Goal: Check status: Check status

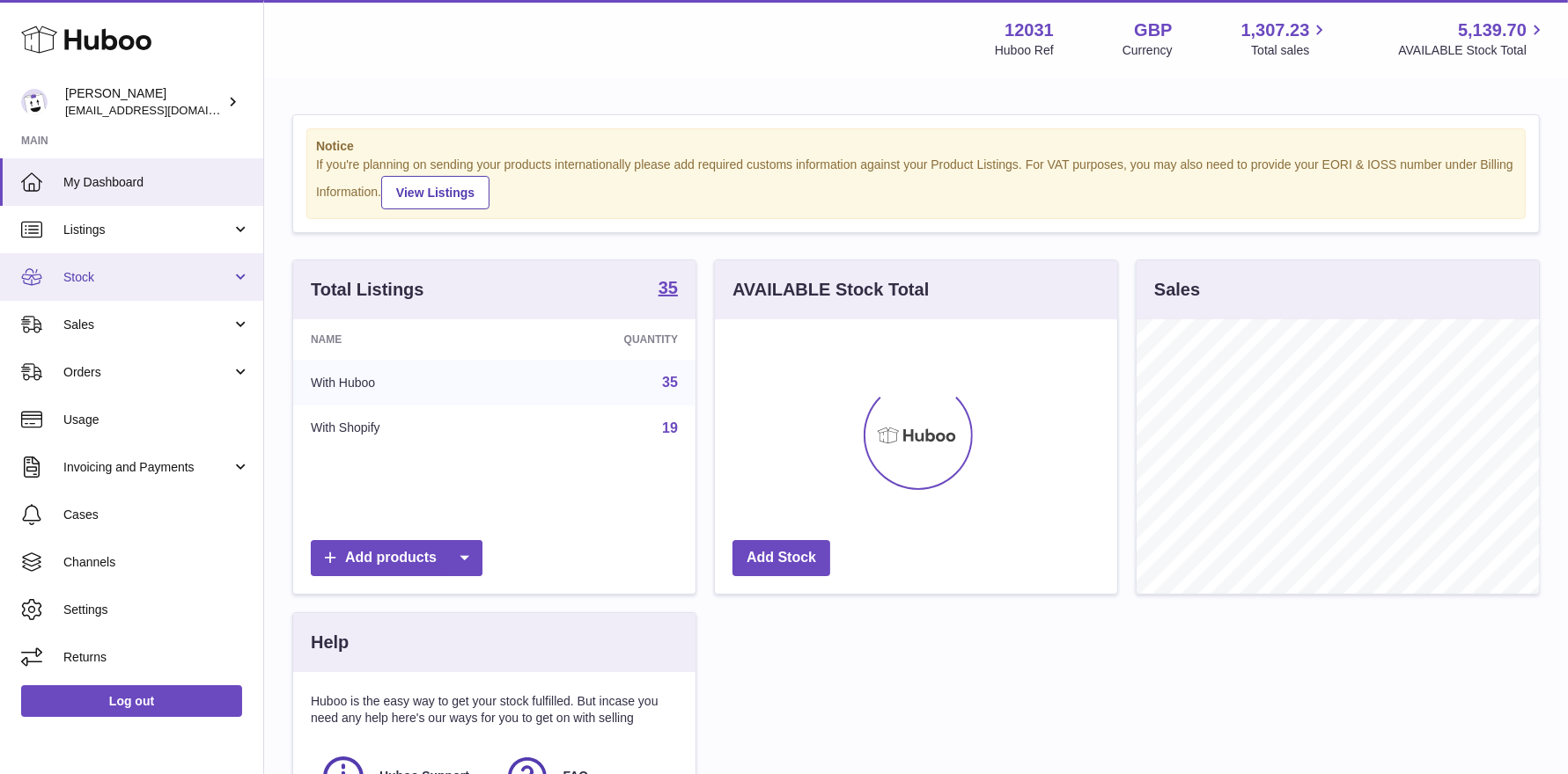
scroll to position [273, 402]
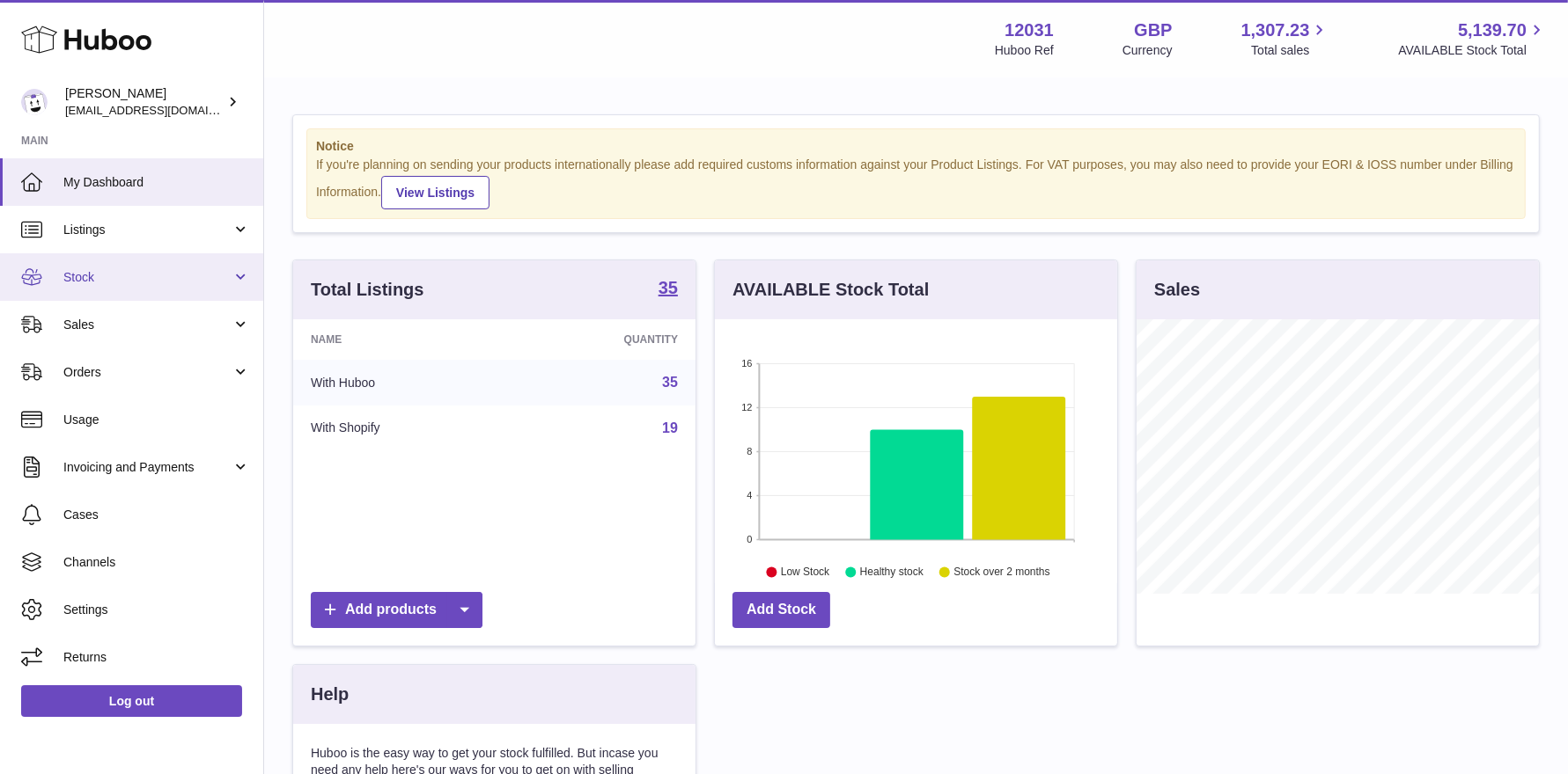
click at [128, 274] on span "Stock" at bounding box center [148, 278] width 169 height 17
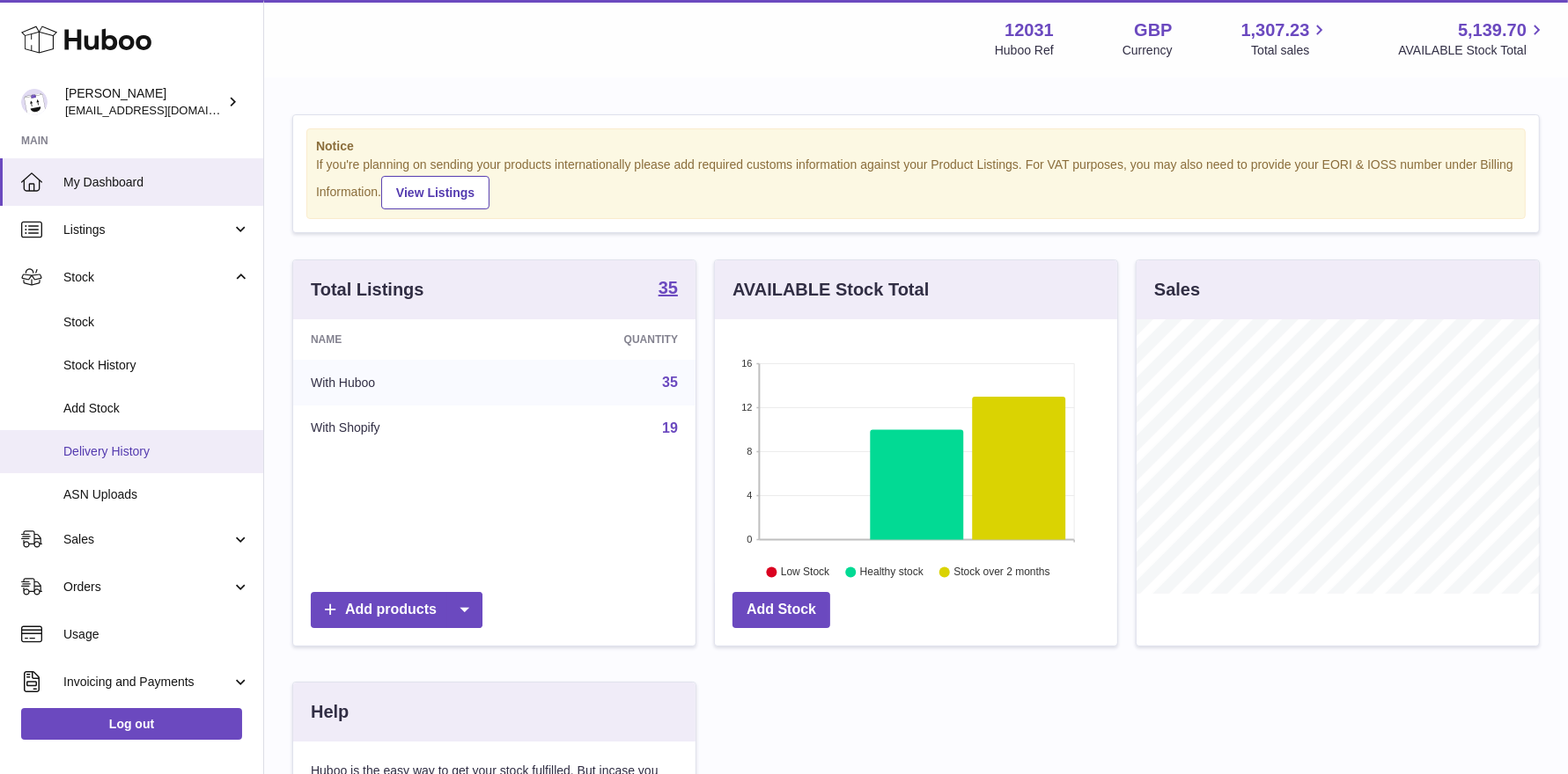
click at [112, 458] on span "Delivery History" at bounding box center [157, 452] width 187 height 17
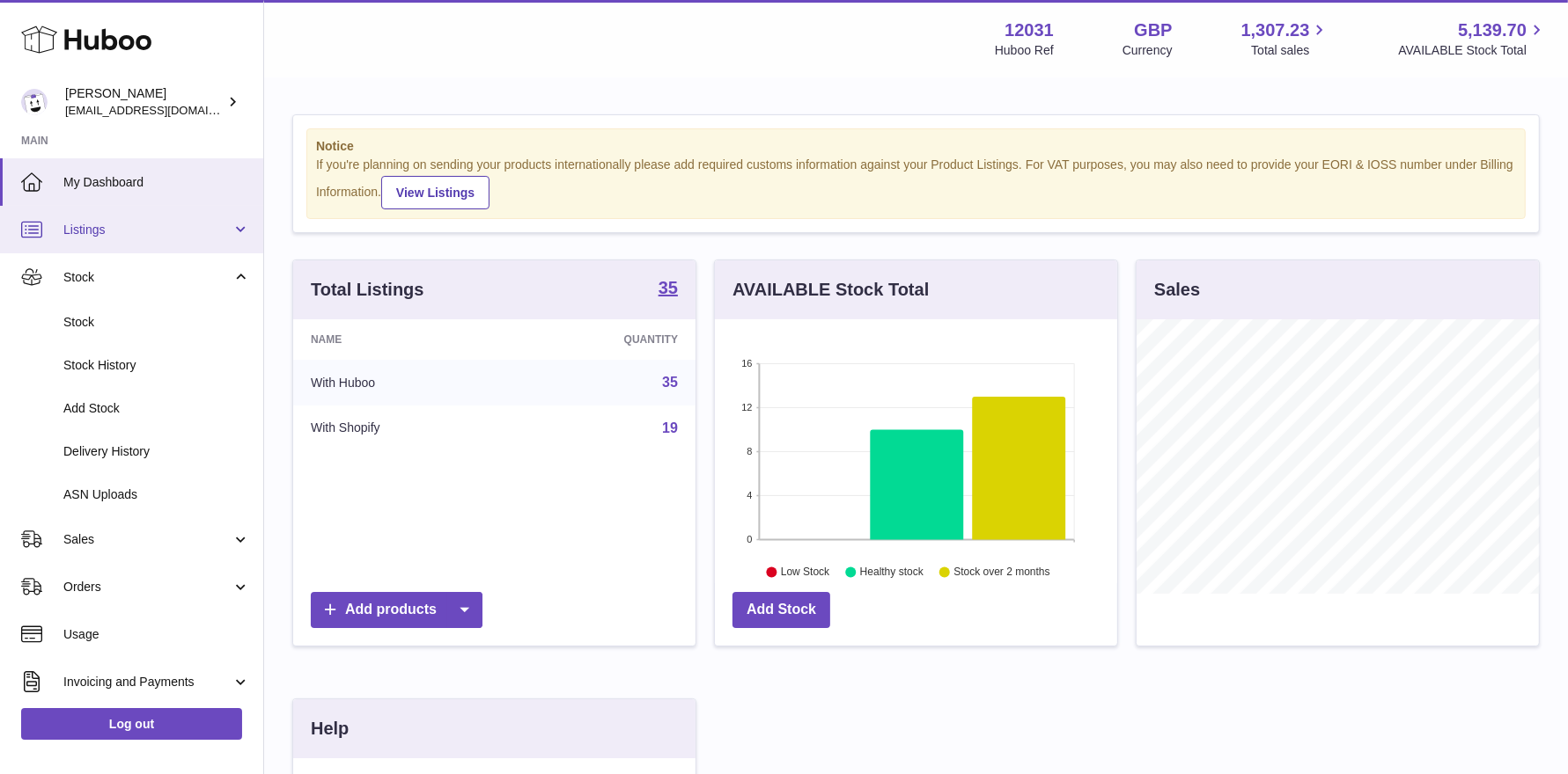
click at [114, 241] on link "Listings" at bounding box center [131, 229] width 263 height 48
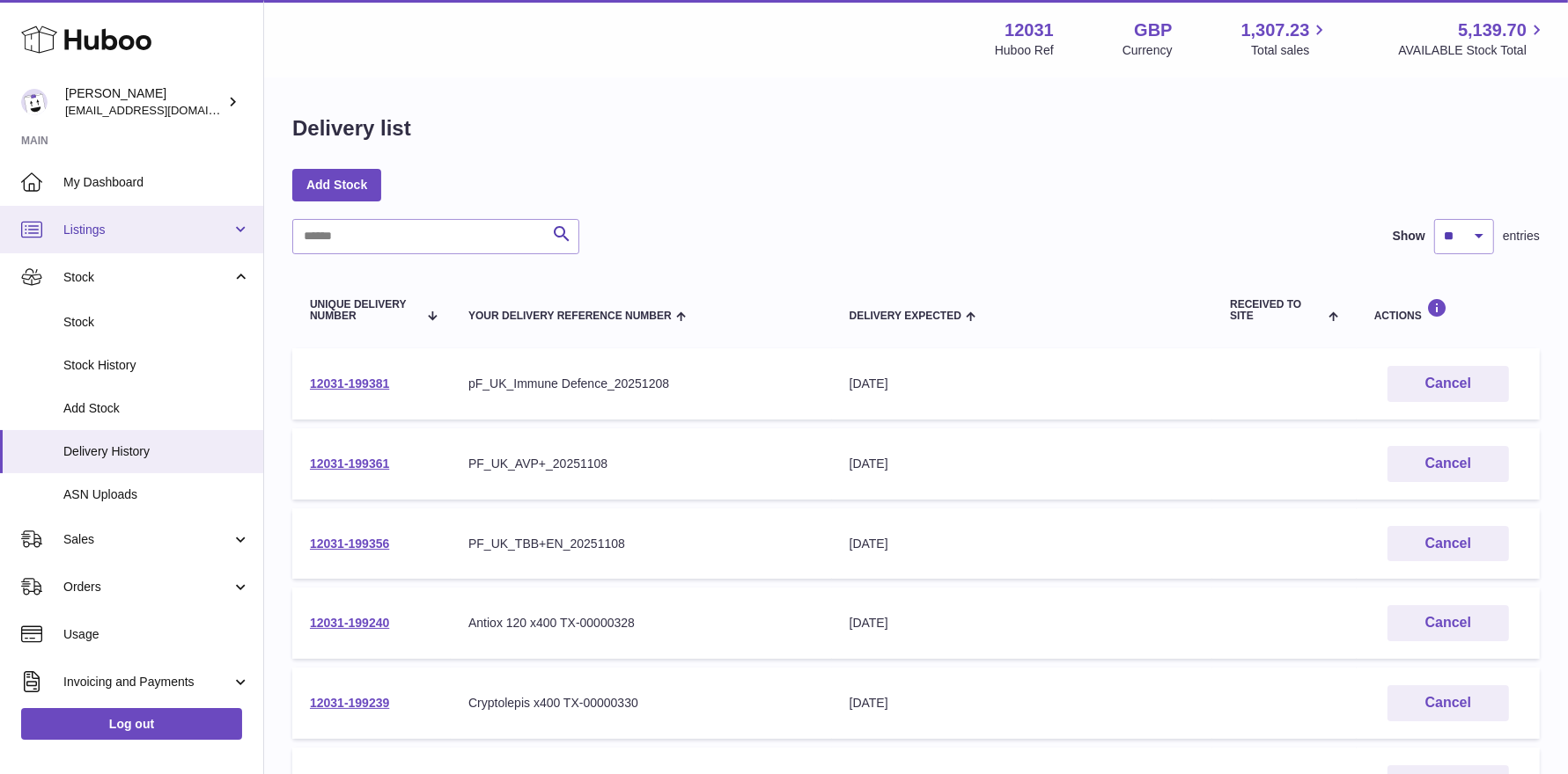
click at [99, 234] on span "Listings" at bounding box center [148, 230] width 169 height 17
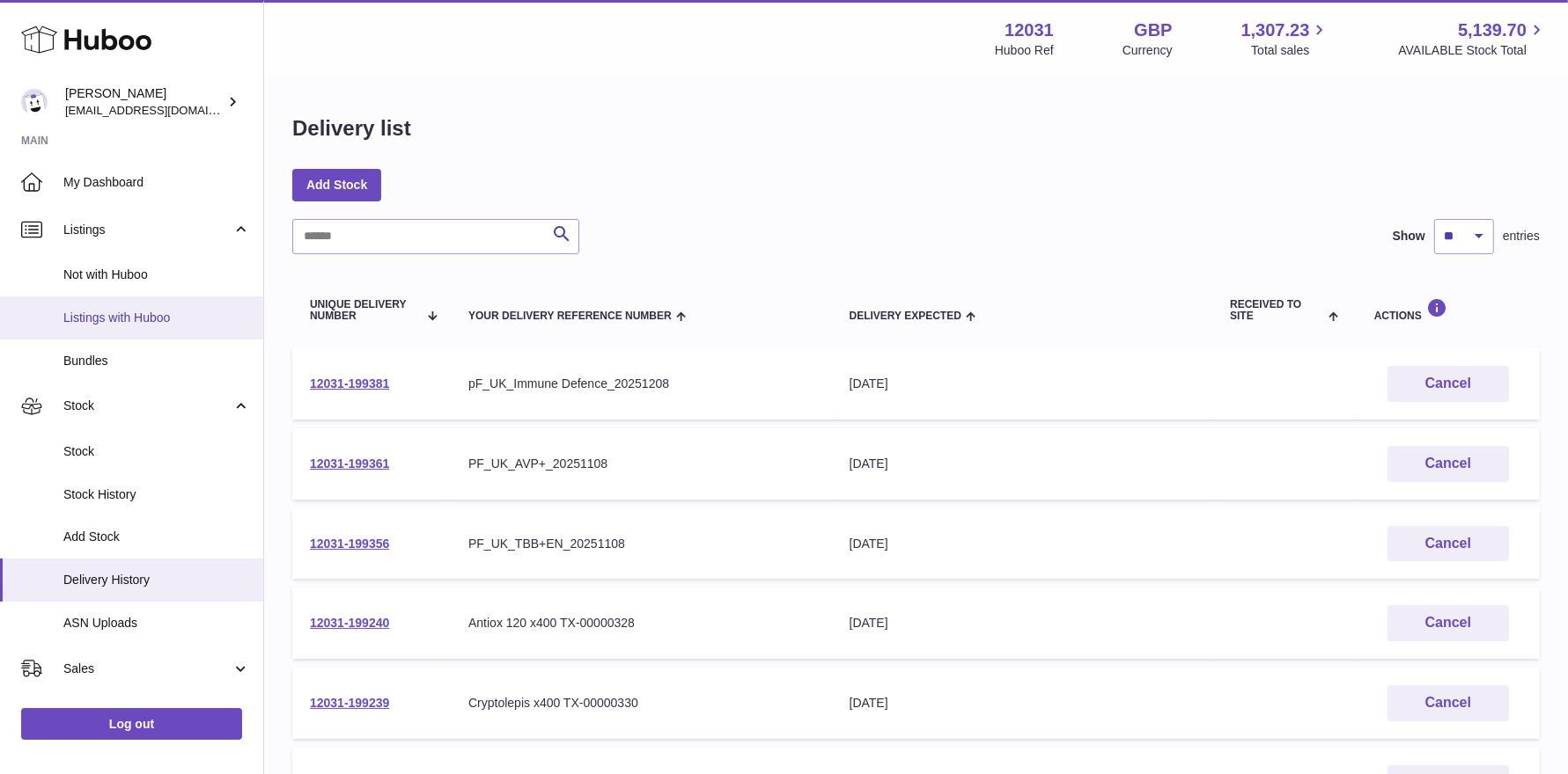
click at [117, 310] on span "Listings with Huboo" at bounding box center [157, 318] width 187 height 17
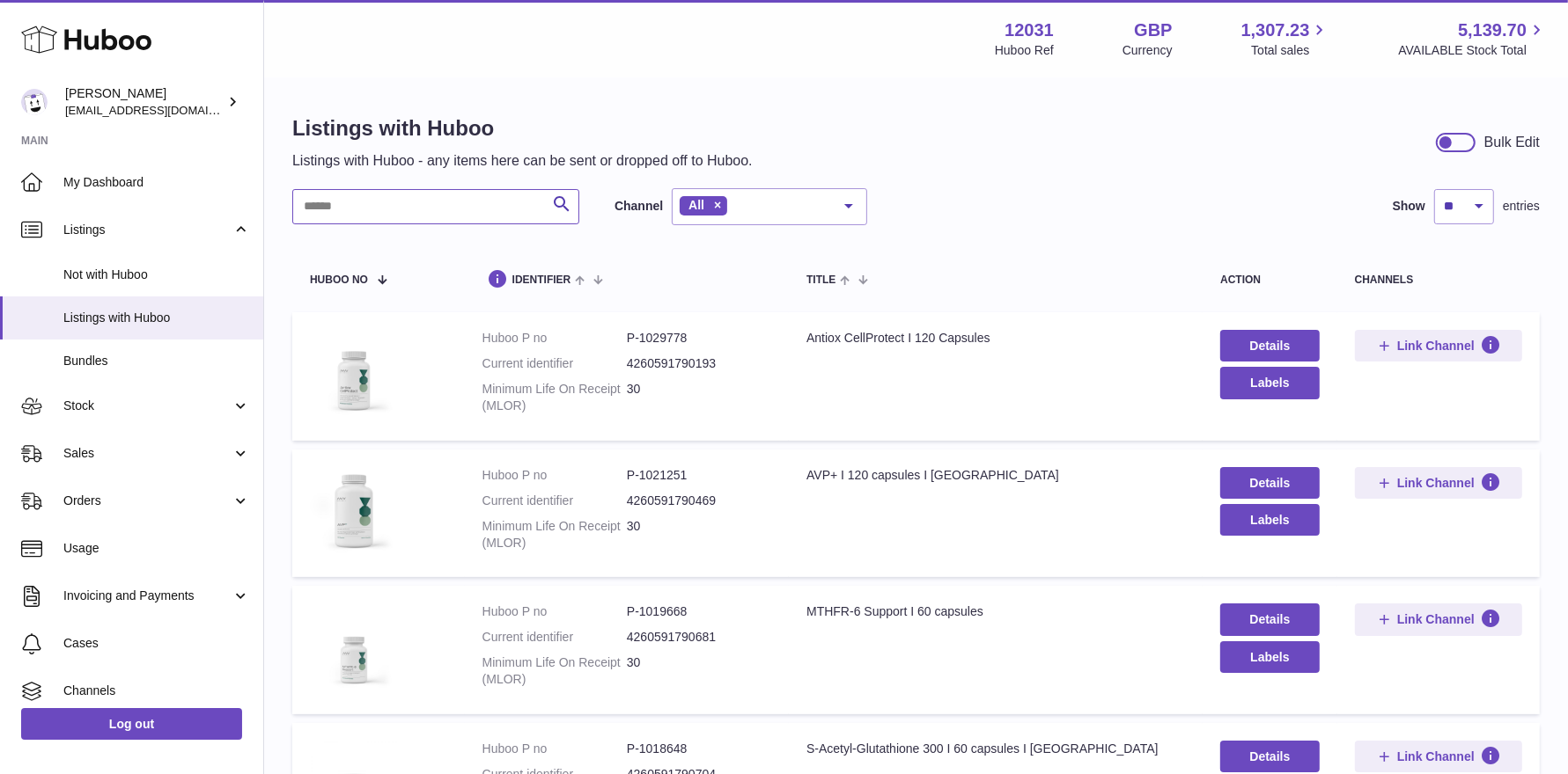
click at [354, 203] on input "text" at bounding box center [435, 207] width 287 height 35
type input "**********"
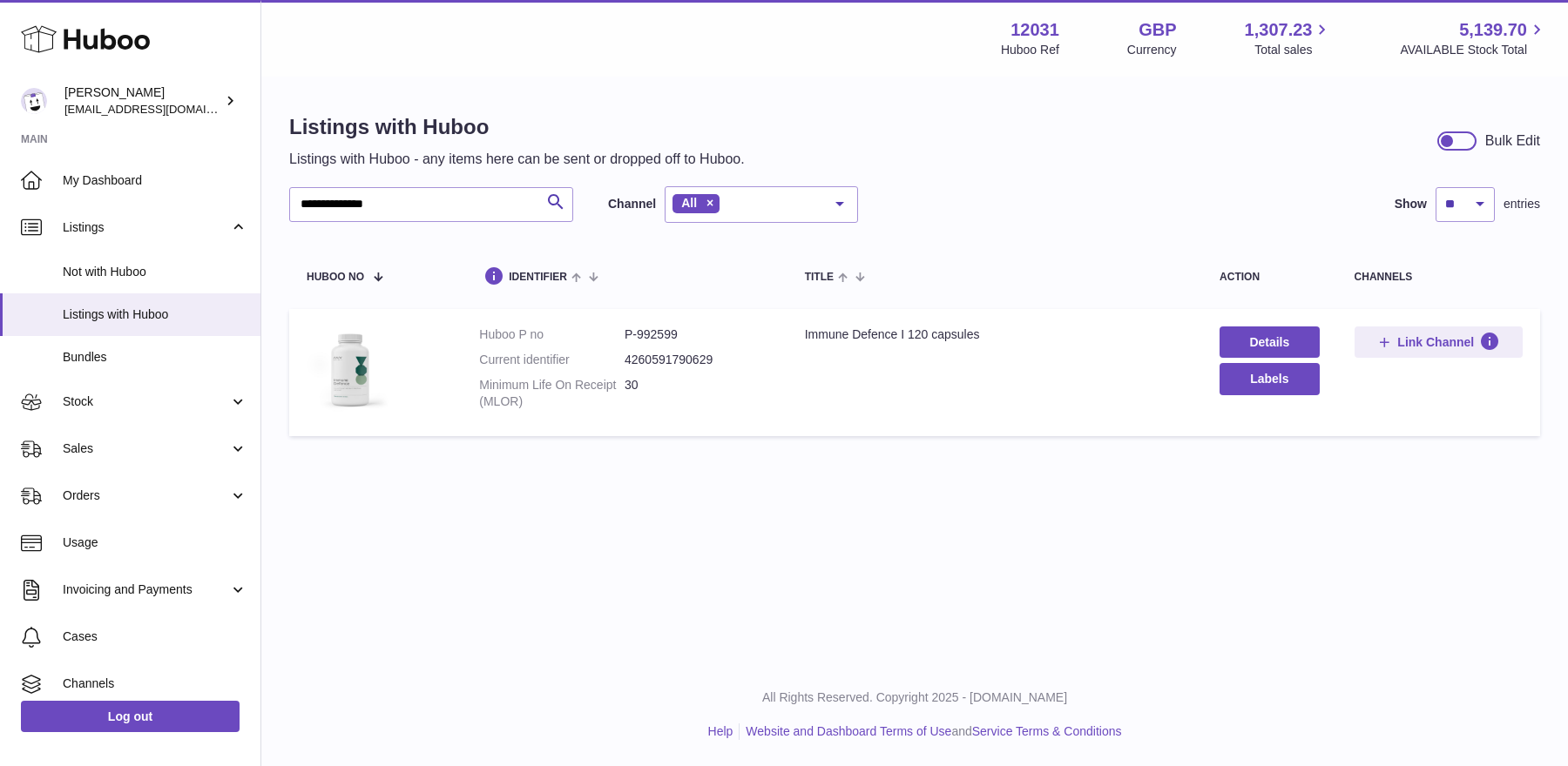
drag, startPoint x: 624, startPoint y: 361, endPoint x: 684, endPoint y: 361, distance: 60.0
click at [682, 361] on dd "4260591790629" at bounding box center [697, 360] width 145 height 17
click at [107, 419] on link "Stock" at bounding box center [130, 402] width 260 height 47
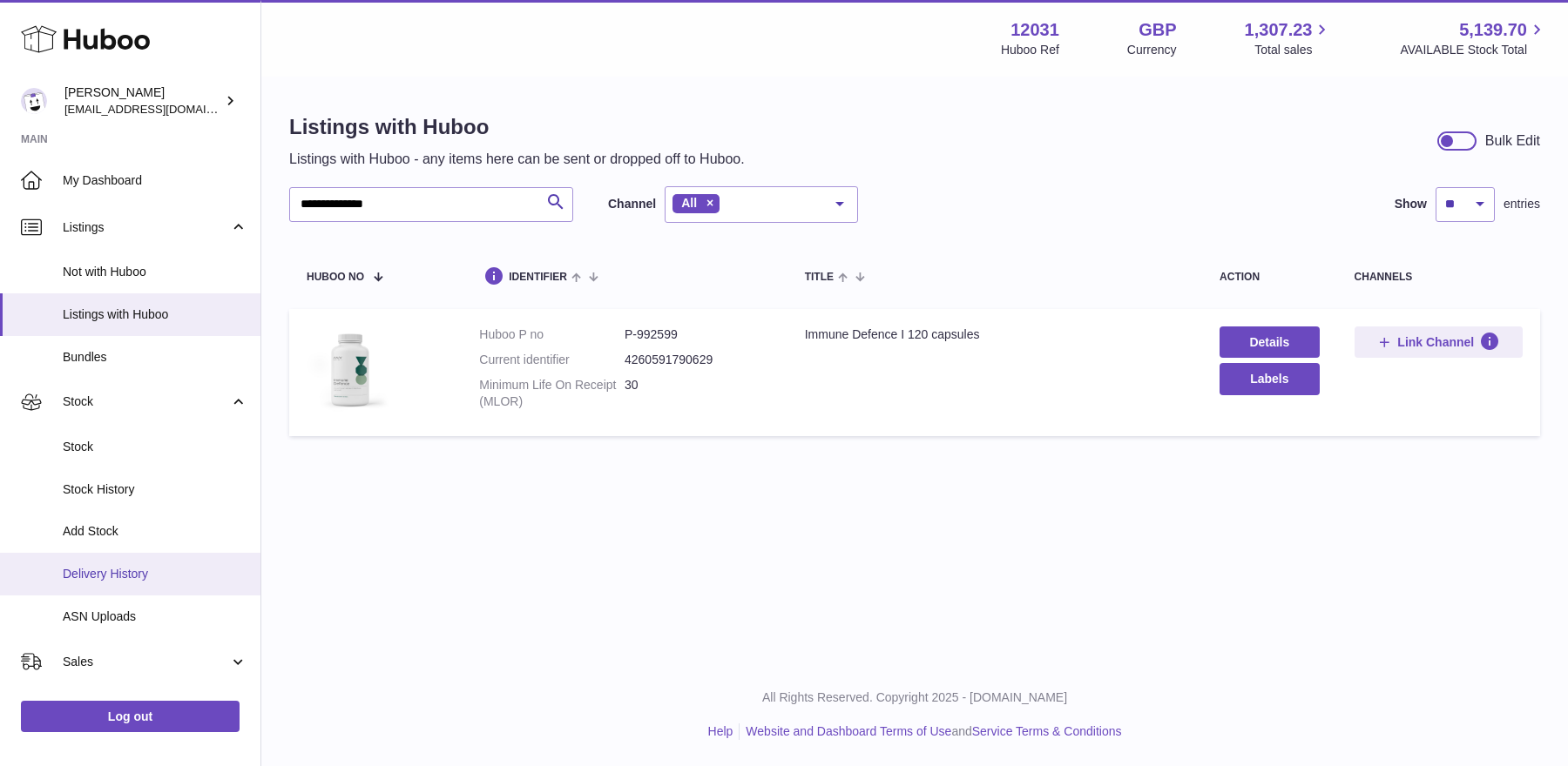
click at [110, 558] on link "Delivery History" at bounding box center [130, 574] width 260 height 42
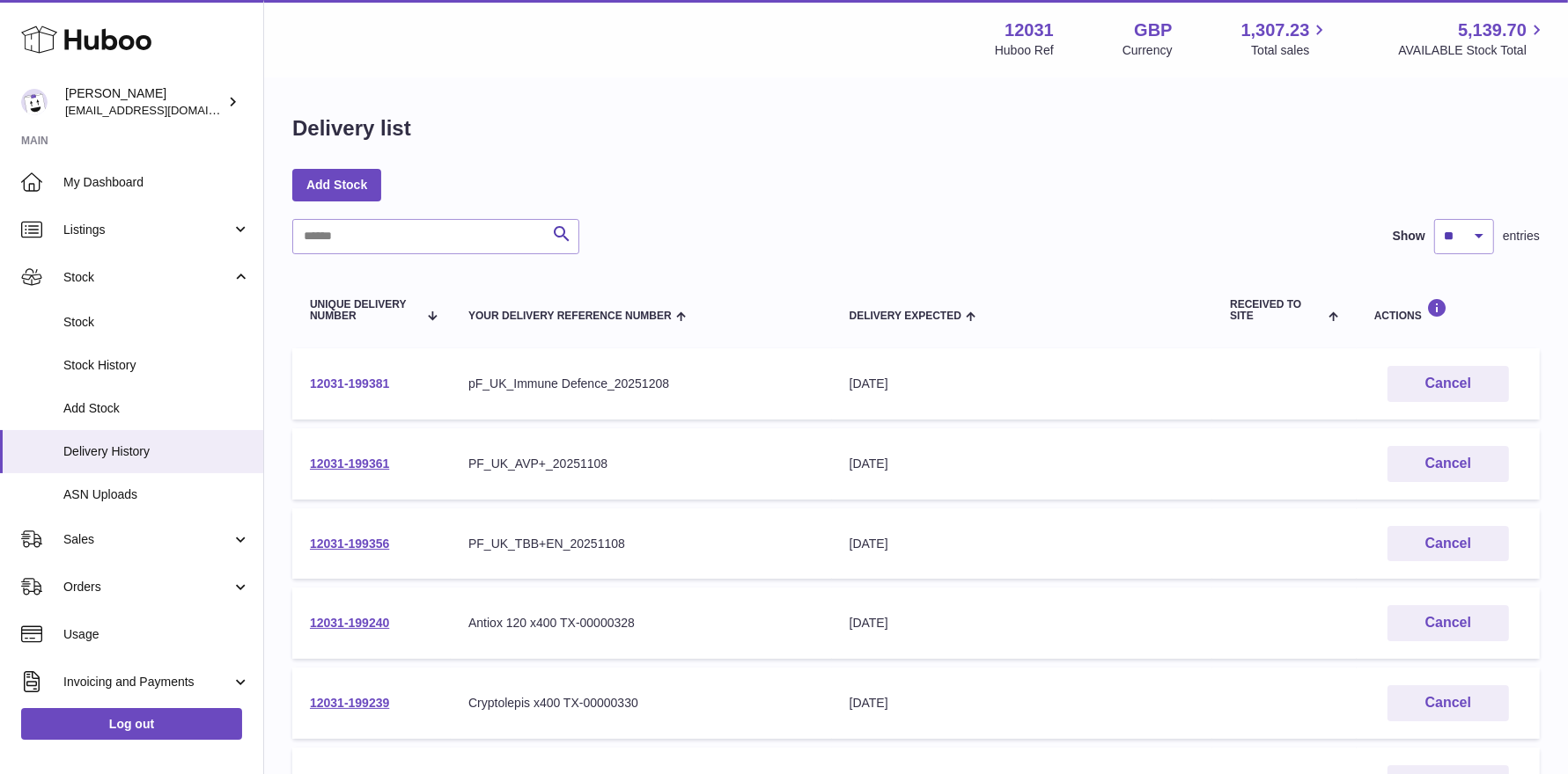
click at [360, 387] on link "12031-199381" at bounding box center [349, 384] width 79 height 14
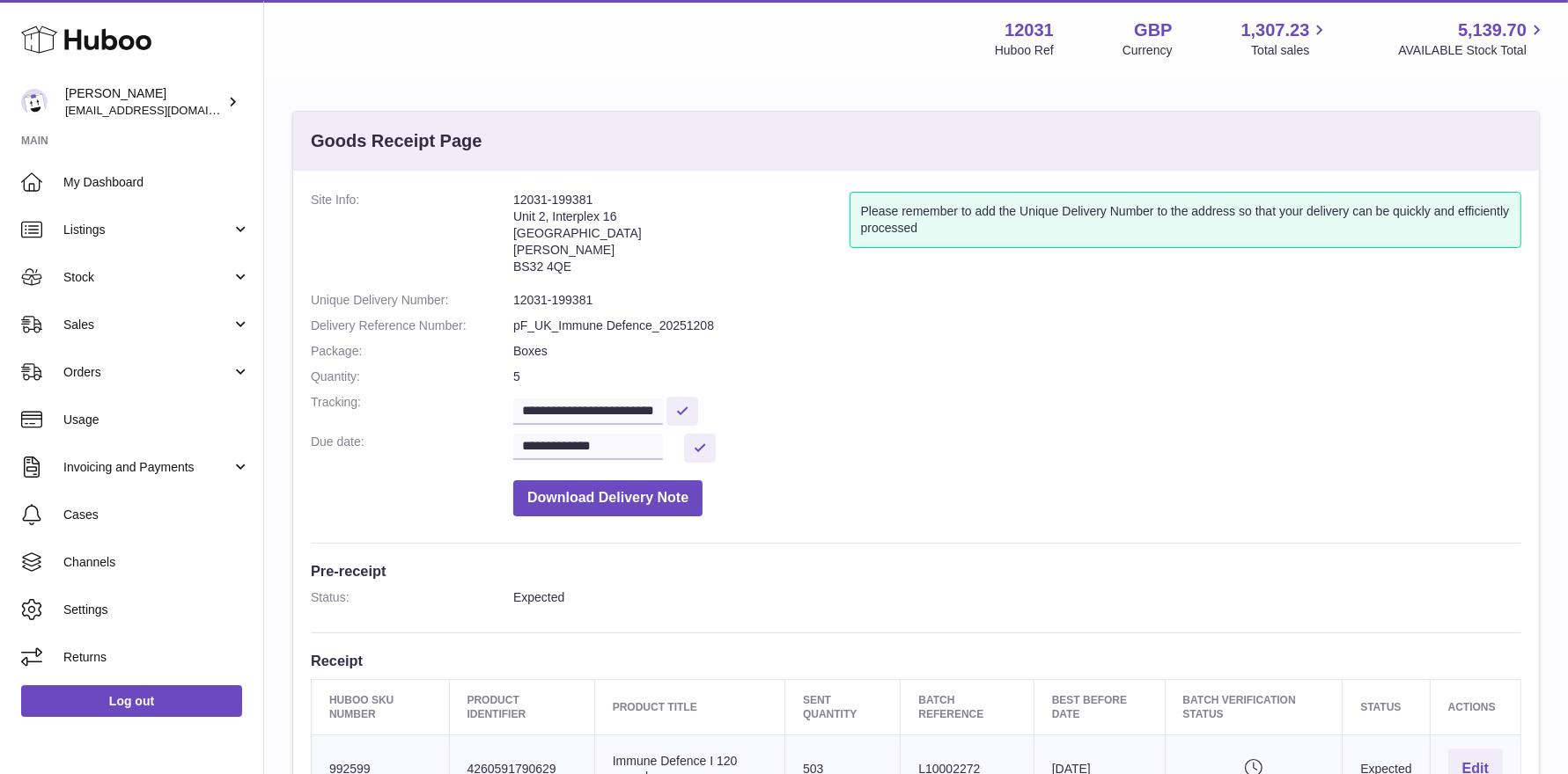
scroll to position [5, 0]
